Goal: Use online tool/utility: Use online tool/utility

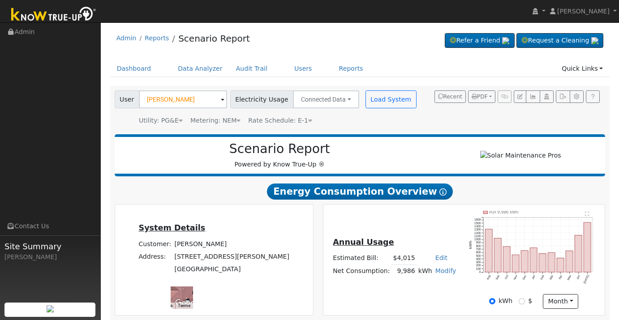
scroll to position [151, 0]
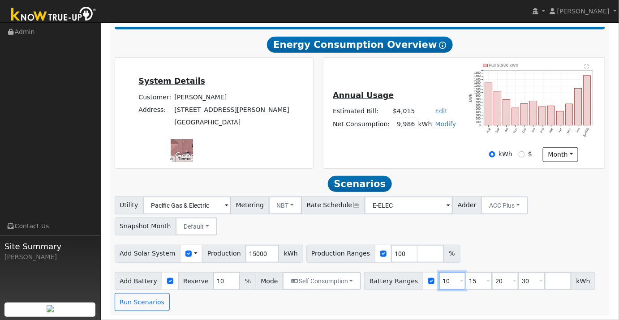
click at [439, 283] on input "10" at bounding box center [452, 281] width 27 height 18
type input "15"
type input "20"
type input "30"
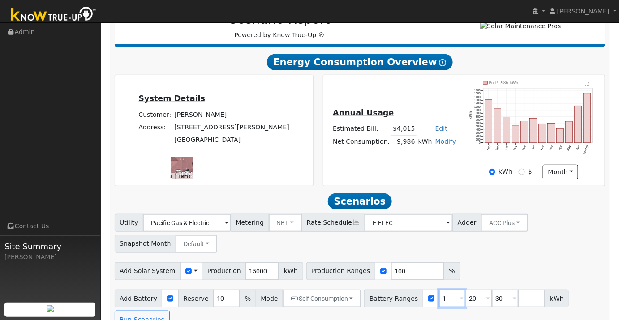
type input "20"
type input "30"
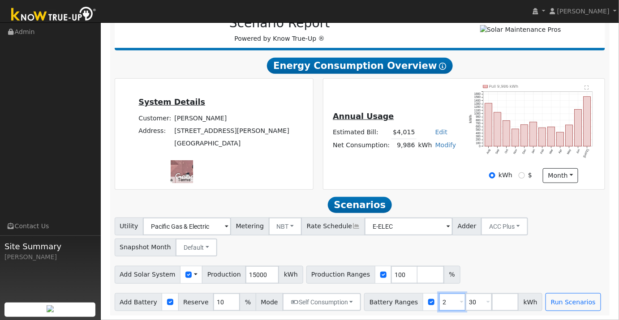
type input "30"
type input "3"
type input "20"
click at [541, 269] on div "Add Solar System Use CSV Data Production 15000 kWh Production Ranges 100 %" at bounding box center [360, 273] width 494 height 21
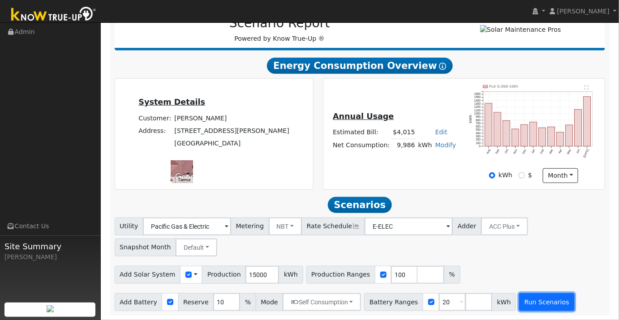
click at [519, 303] on button "Run Scenarios" at bounding box center [546, 302] width 55 height 18
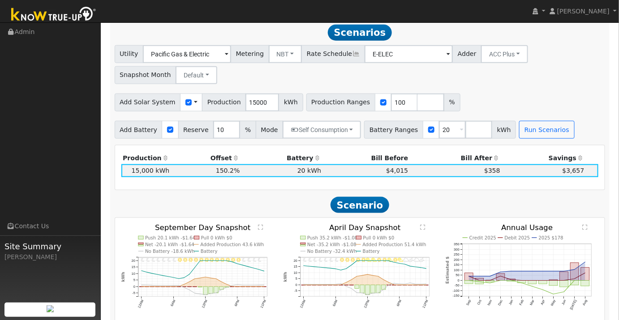
scroll to position [149, 0]
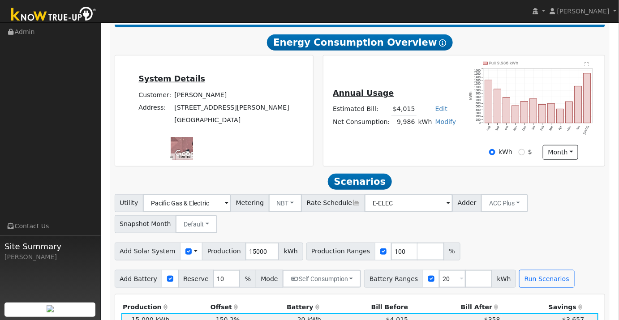
click at [444, 125] on link "Modify" at bounding box center [445, 121] width 21 height 7
click at [430, 142] on link "Add Consumption" at bounding box center [411, 136] width 75 height 13
type input "9986"
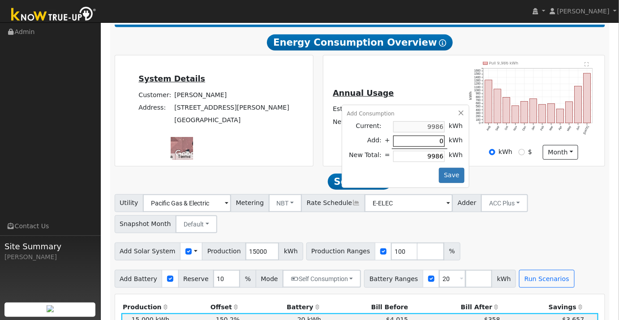
type input "3"
type input "9989"
type input "30"
type input "10016"
type input "300"
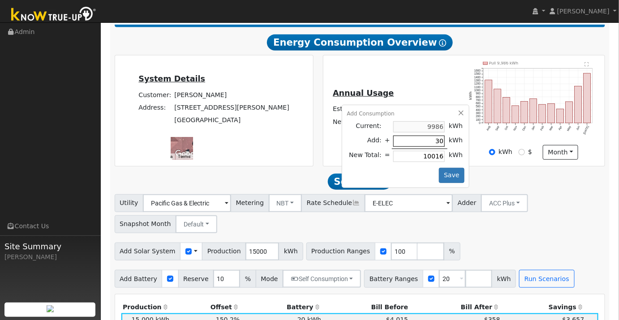
type input "10286"
type input "3000"
type input "12986"
type input "3000"
click at [452, 180] on button "Save" at bounding box center [452, 175] width 26 height 15
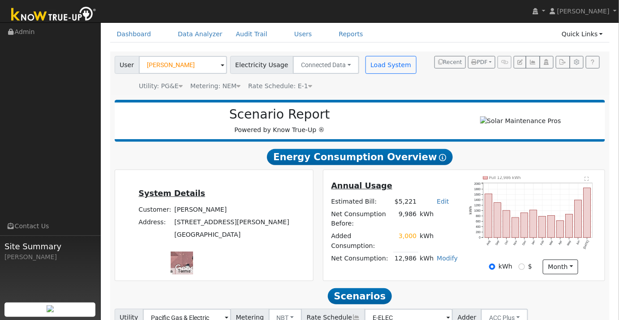
scroll to position [129, 0]
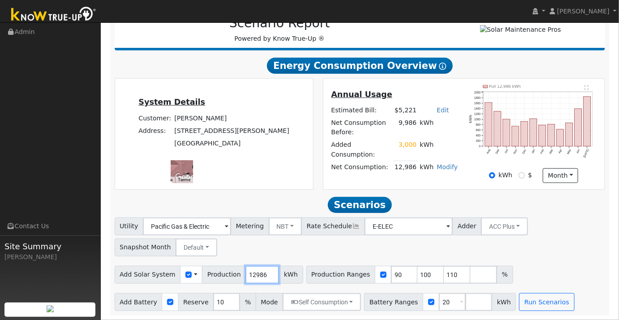
click at [255, 275] on input "12986" at bounding box center [262, 275] width 34 height 18
type input "15220"
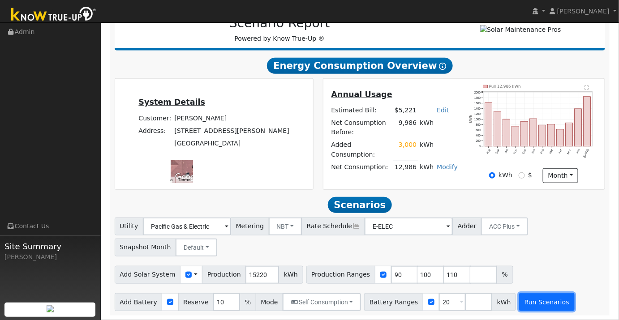
click at [519, 306] on button "Run Scenarios" at bounding box center [546, 302] width 55 height 18
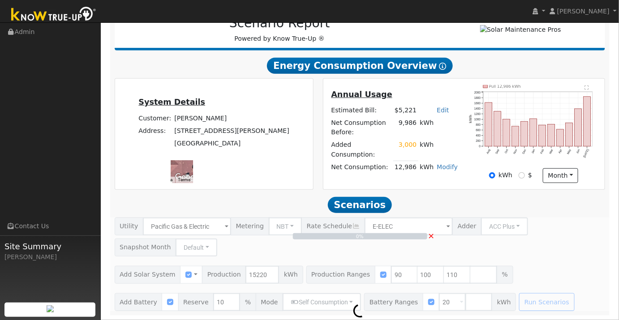
click at [431, 236] on span "×" at bounding box center [431, 235] width 7 height 9
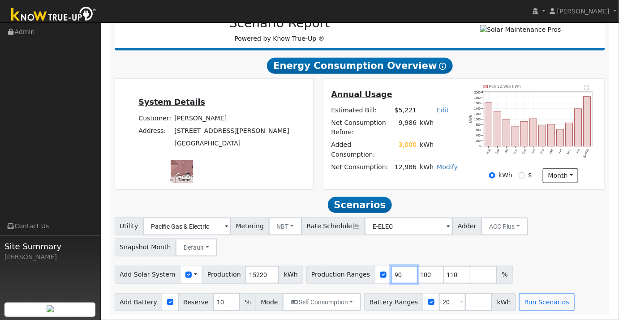
click at [391, 274] on input "90" at bounding box center [404, 275] width 27 height 18
type input "100"
type input "110"
type input "100"
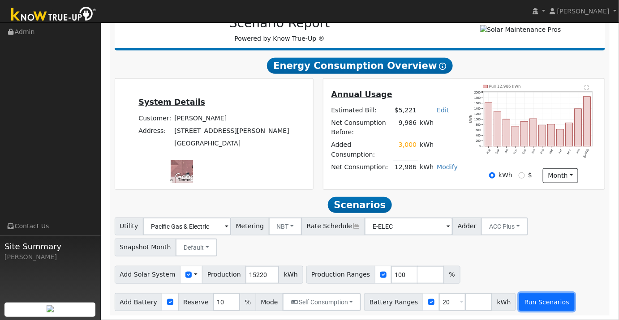
click at [526, 301] on button "Run Scenarios" at bounding box center [546, 302] width 55 height 18
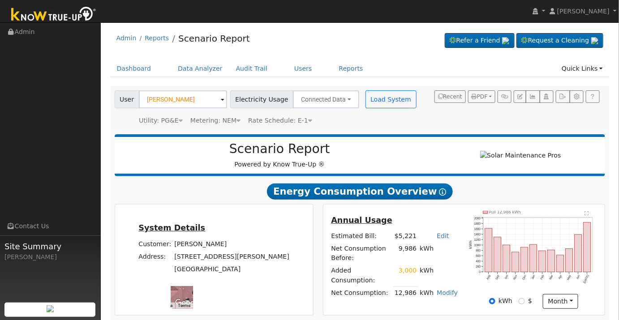
scroll to position [149, 0]
